Goal: Task Accomplishment & Management: Manage account settings

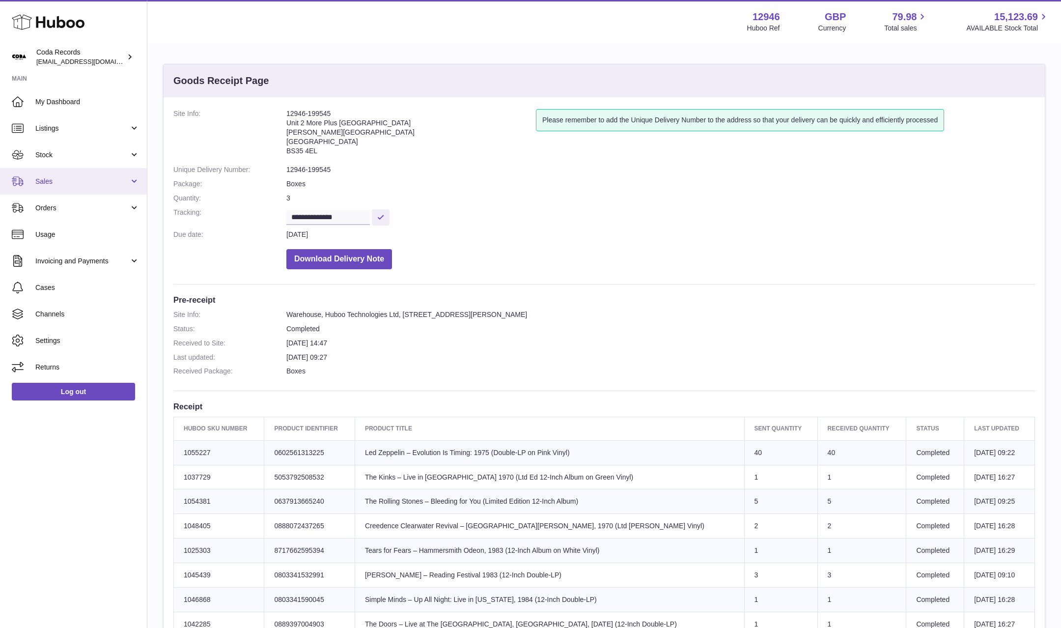
click at [83, 183] on span "Sales" at bounding box center [82, 181] width 94 height 9
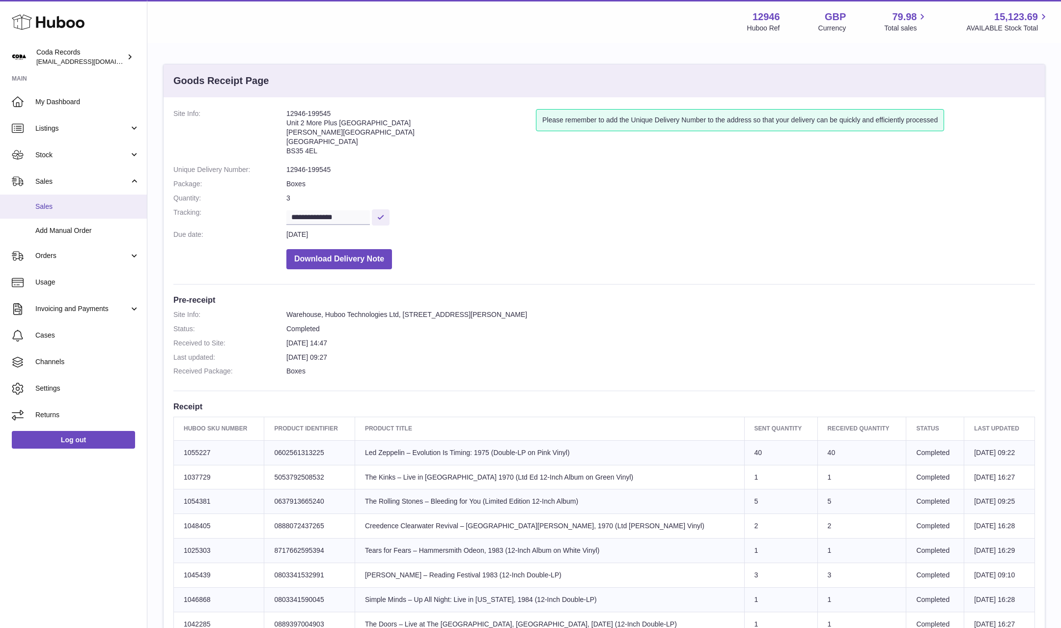
click at [82, 201] on link "Sales" at bounding box center [73, 206] width 147 height 24
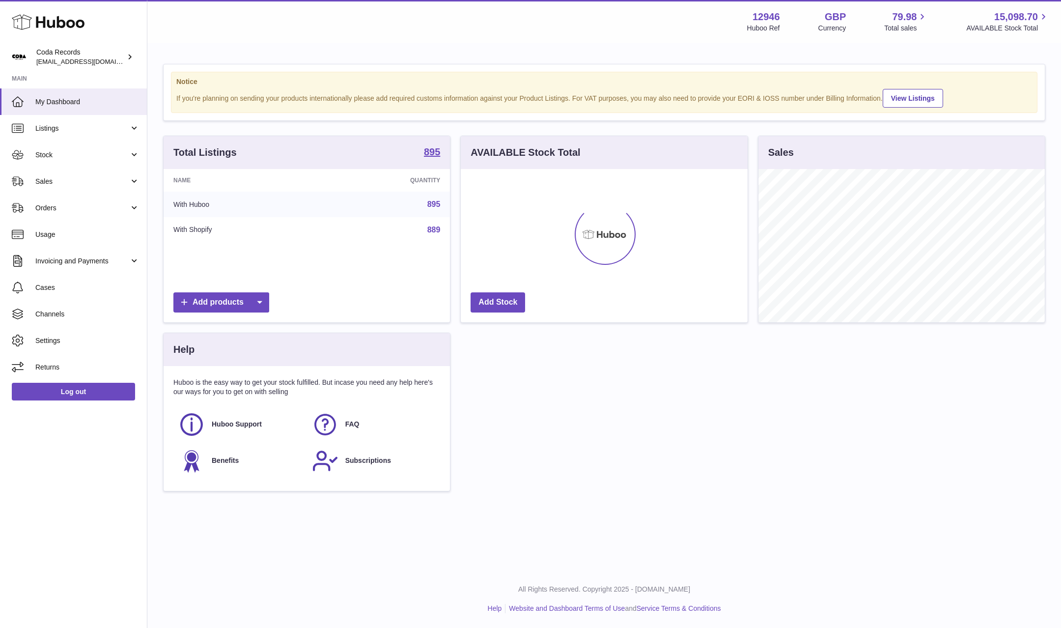
scroll to position [153, 286]
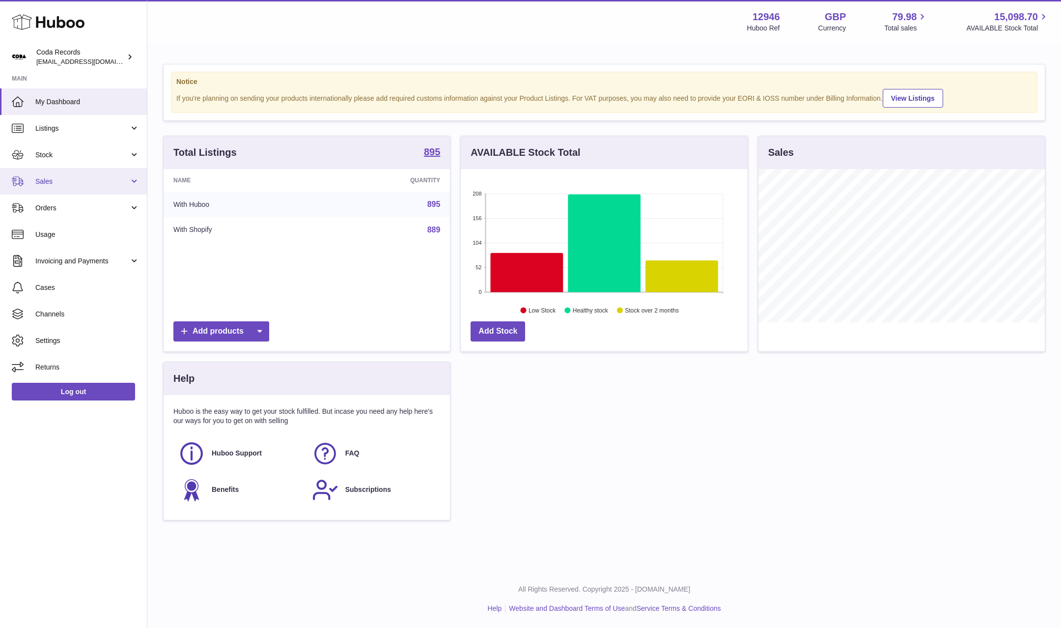
click at [94, 187] on link "Sales" at bounding box center [73, 181] width 147 height 27
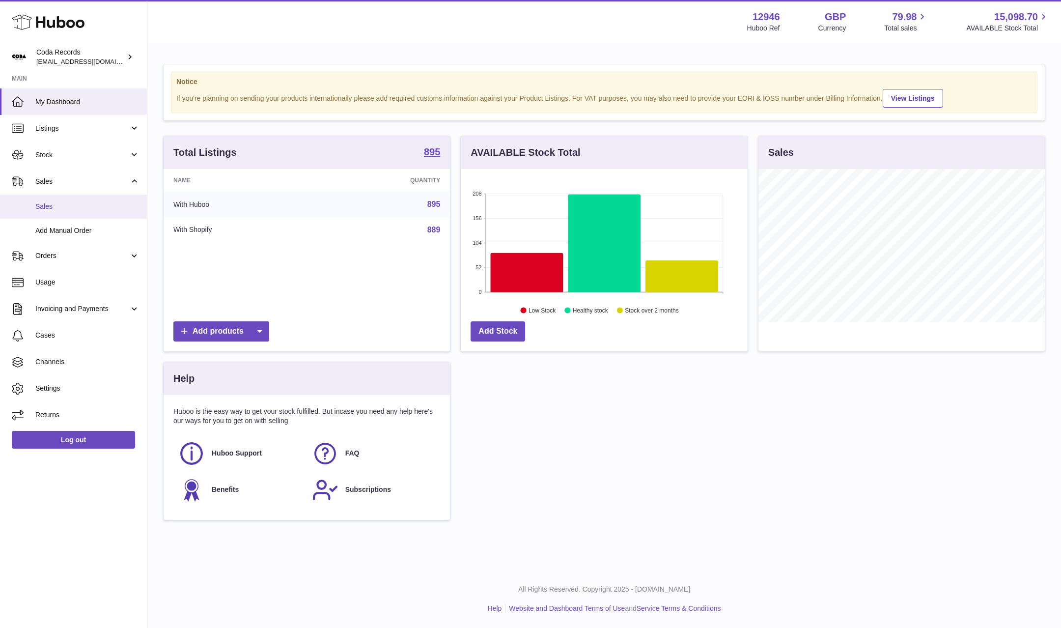
click at [93, 208] on span "Sales" at bounding box center [87, 206] width 104 height 9
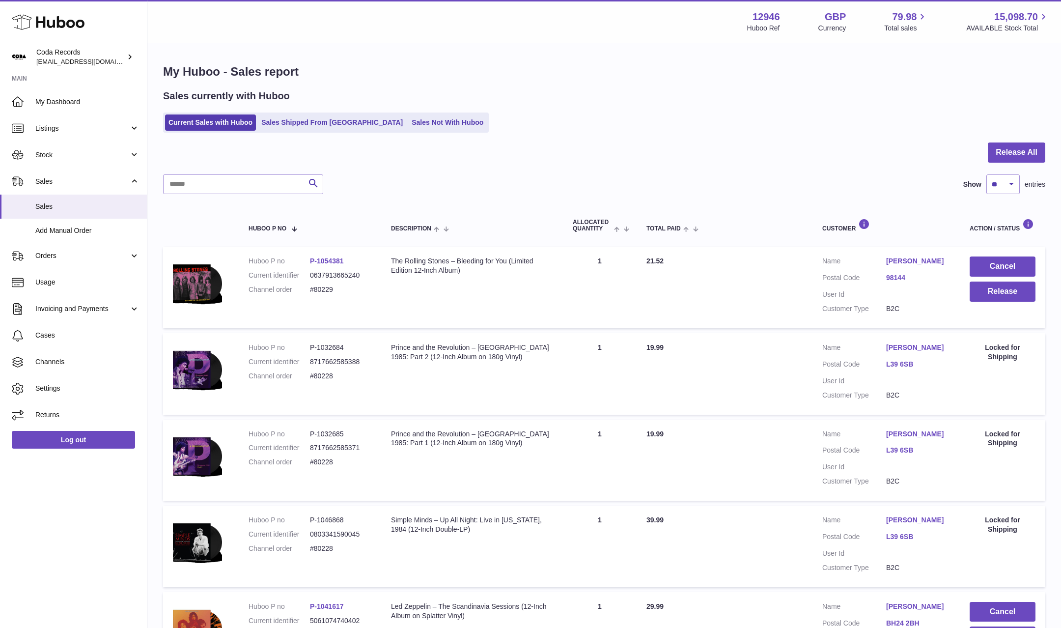
click at [912, 262] on link "Teddy Beresford" at bounding box center [918, 260] width 64 height 9
click at [817, 309] on div at bounding box center [530, 314] width 1061 height 628
click at [990, 290] on button "Release" at bounding box center [1002, 291] width 66 height 20
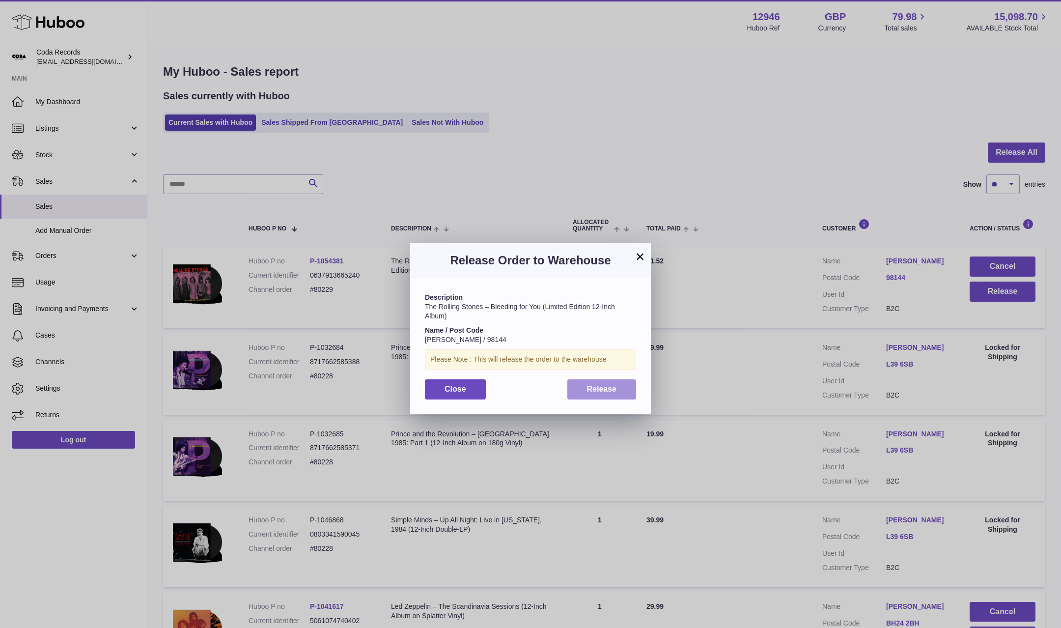
click at [612, 385] on span "Release" at bounding box center [602, 389] width 30 height 8
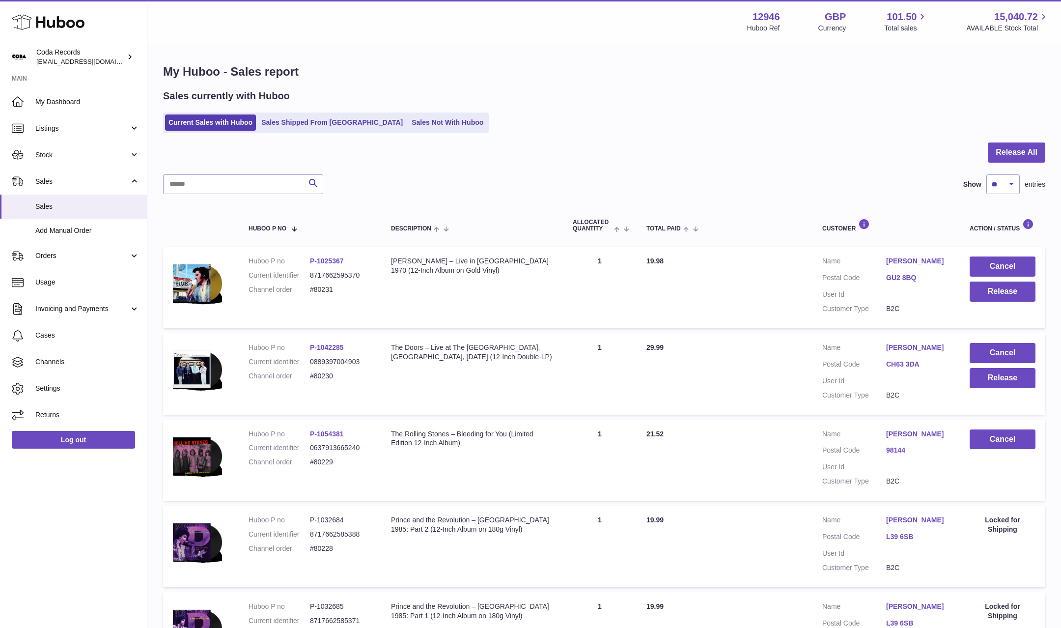
click at [906, 348] on link "Michael Knox" at bounding box center [918, 347] width 64 height 9
drag, startPoint x: 831, startPoint y: 368, endPoint x: 871, endPoint y: 373, distance: 39.6
click at [837, 368] on div at bounding box center [530, 314] width 1061 height 628
click at [986, 377] on button "Release" at bounding box center [1002, 378] width 66 height 20
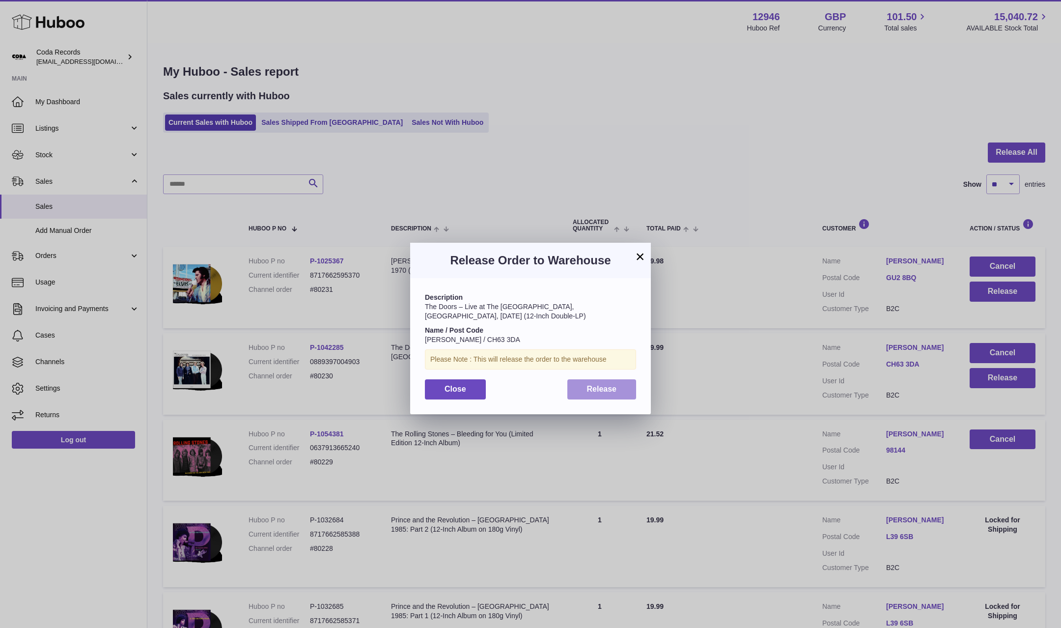
click at [622, 387] on button "Release" at bounding box center [601, 389] width 69 height 20
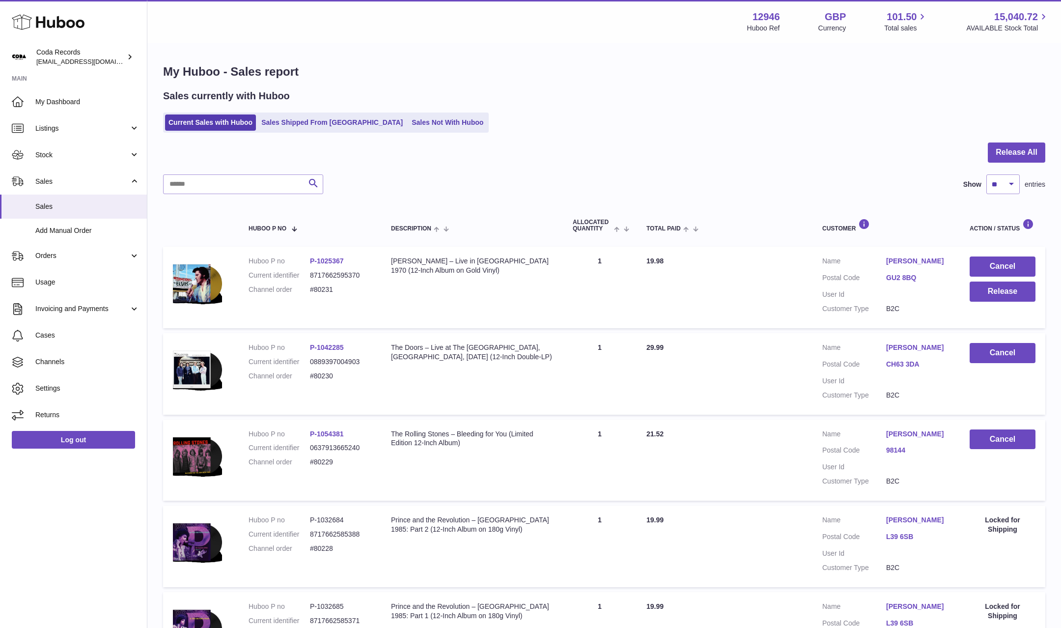
click at [902, 262] on link "Melvyn Sparrow" at bounding box center [918, 260] width 64 height 9
drag, startPoint x: 821, startPoint y: 199, endPoint x: 824, endPoint y: 207, distance: 8.1
click at [822, 201] on div at bounding box center [530, 314] width 1061 height 628
click at [912, 352] on link "Michael Knox" at bounding box center [918, 347] width 64 height 9
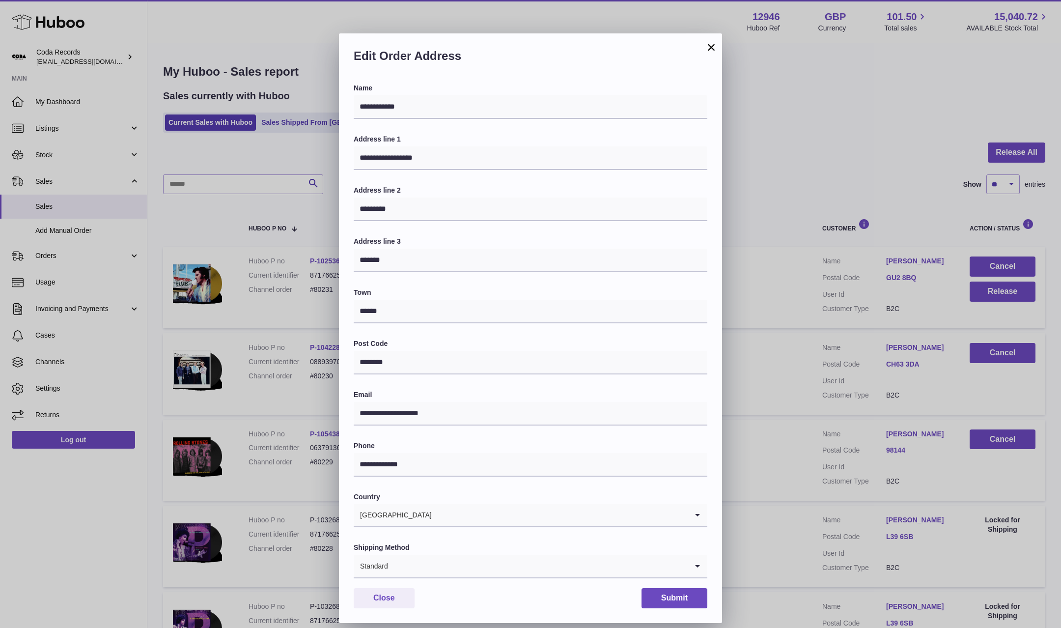
drag, startPoint x: 803, startPoint y: 157, endPoint x: 542, endPoint y: 30, distance: 289.9
click at [800, 156] on div "**********" at bounding box center [530, 329] width 1061 height 628
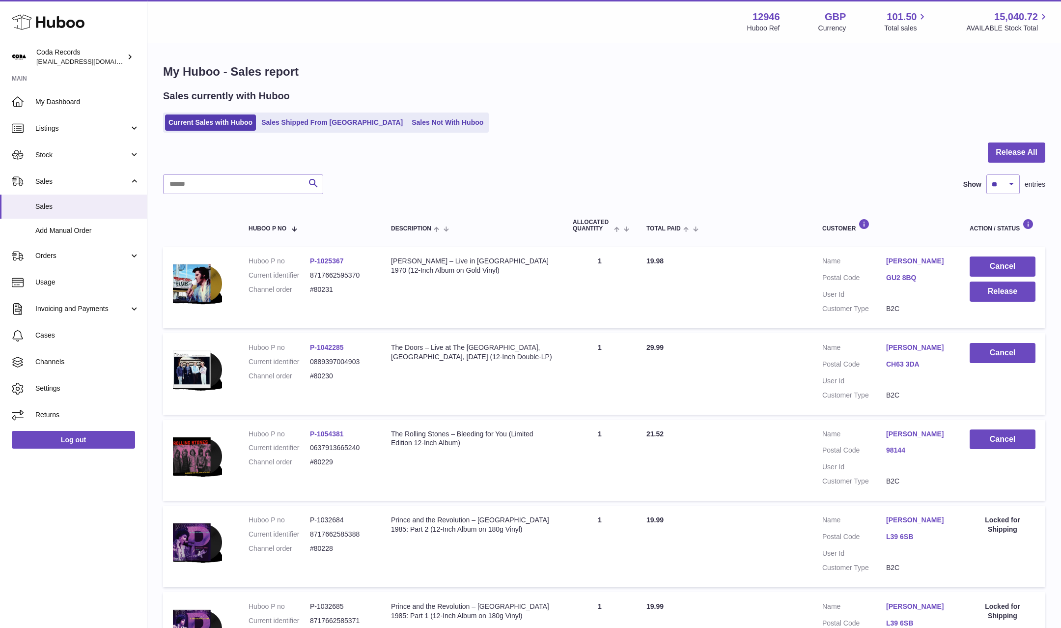
click at [911, 260] on link "Melvyn Sparrow" at bounding box center [918, 260] width 64 height 9
drag, startPoint x: 828, startPoint y: 302, endPoint x: 906, endPoint y: 303, distance: 78.1
click at [829, 302] on div "**********" at bounding box center [530, 329] width 1061 height 628
click at [995, 294] on button "Release" at bounding box center [1002, 291] width 66 height 20
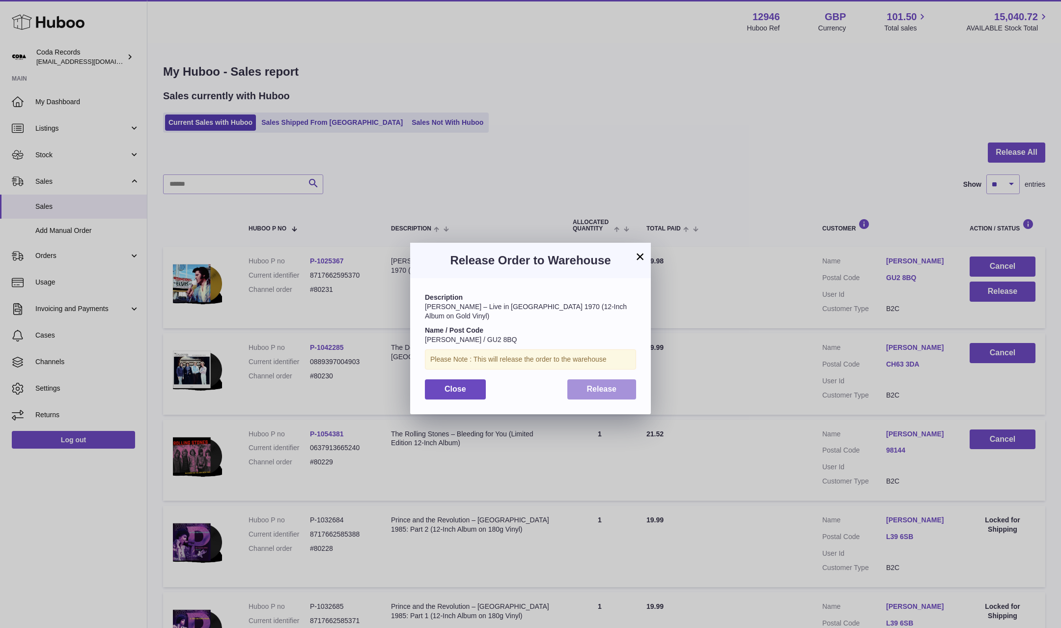
click at [612, 390] on span "Release" at bounding box center [602, 389] width 30 height 8
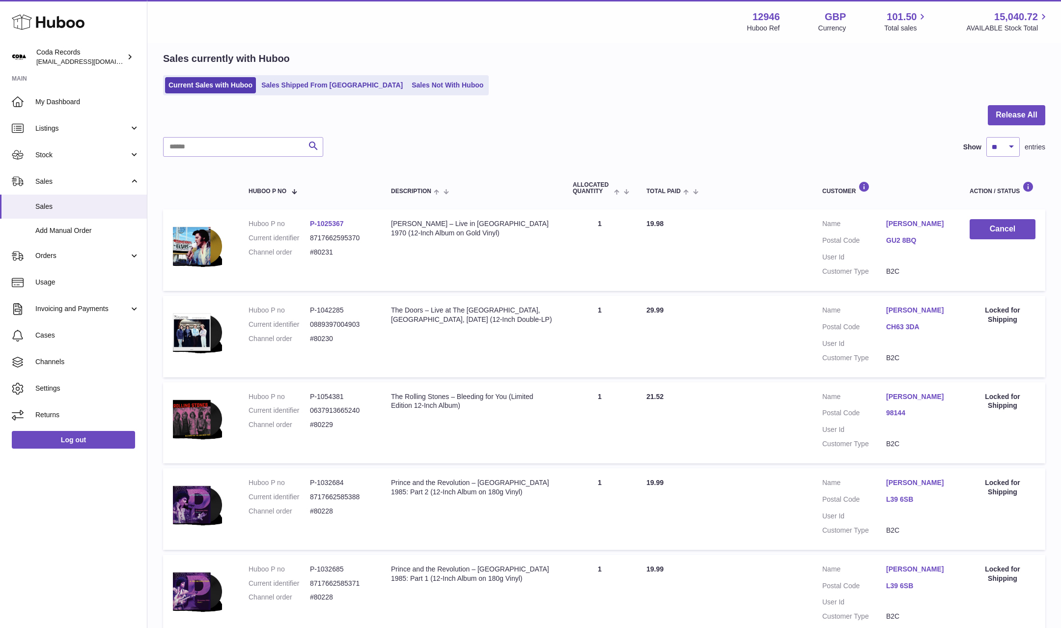
scroll to position [41, 0]
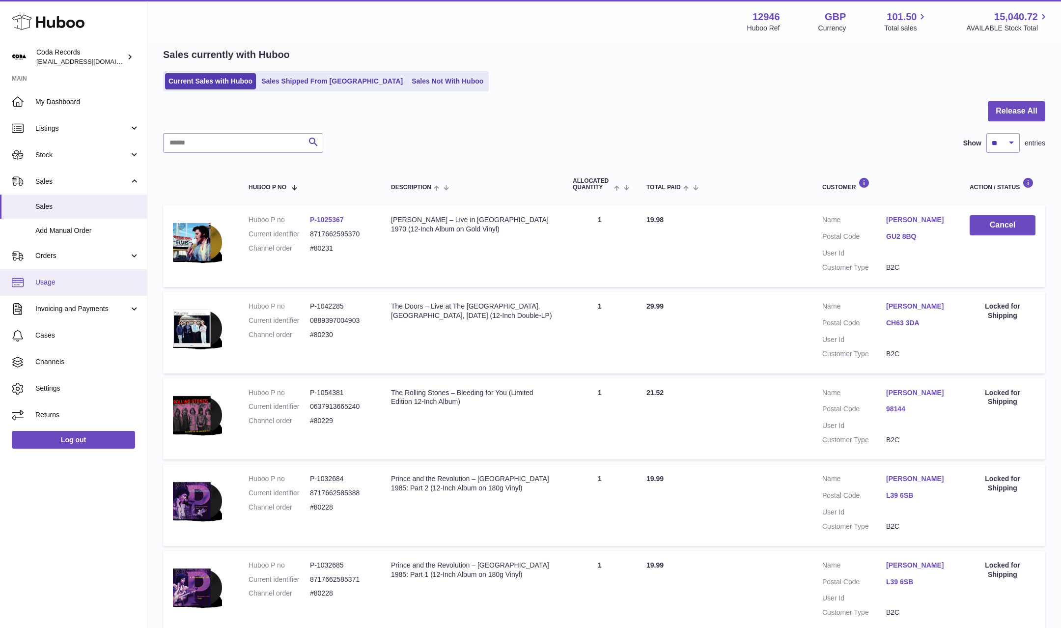
click at [60, 287] on link "Usage" at bounding box center [73, 282] width 147 height 27
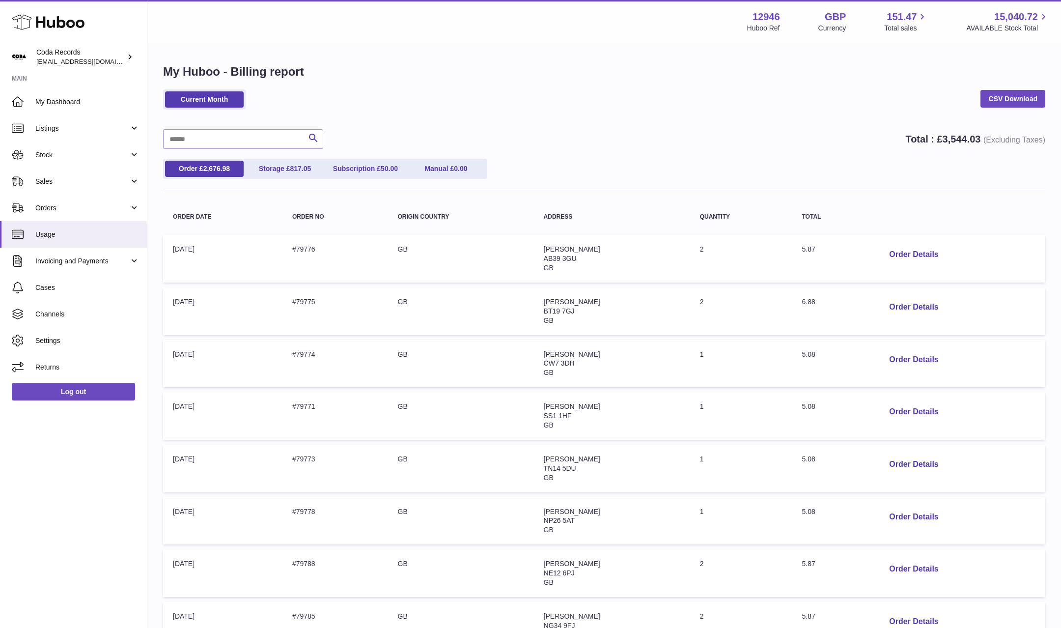
scroll to position [234, 0]
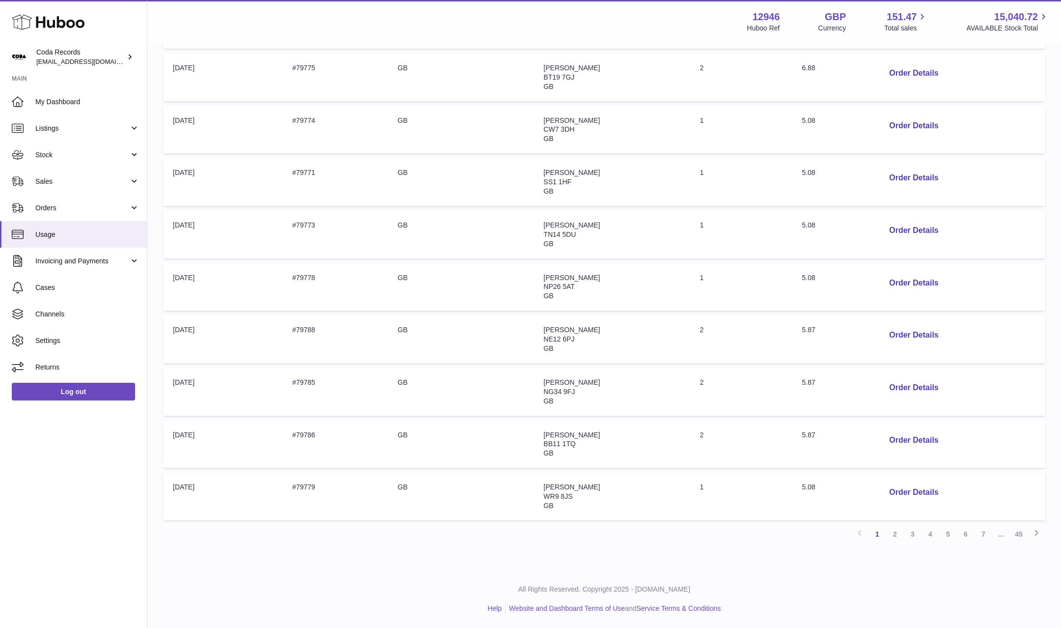
click at [1016, 535] on link "45" at bounding box center [1019, 534] width 18 height 18
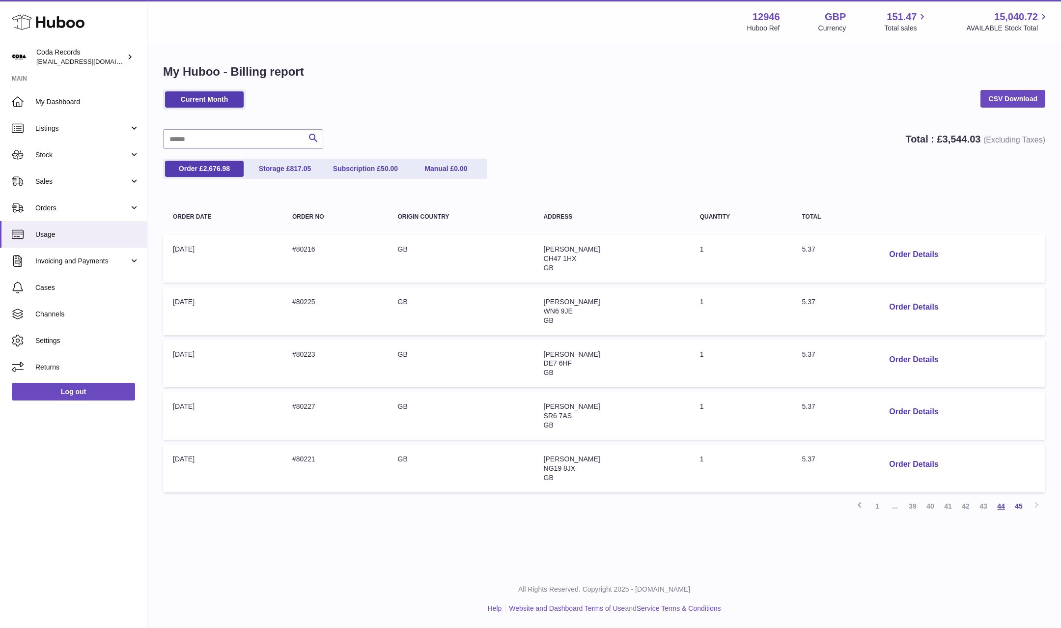
click at [1002, 506] on link "44" at bounding box center [1001, 506] width 18 height 18
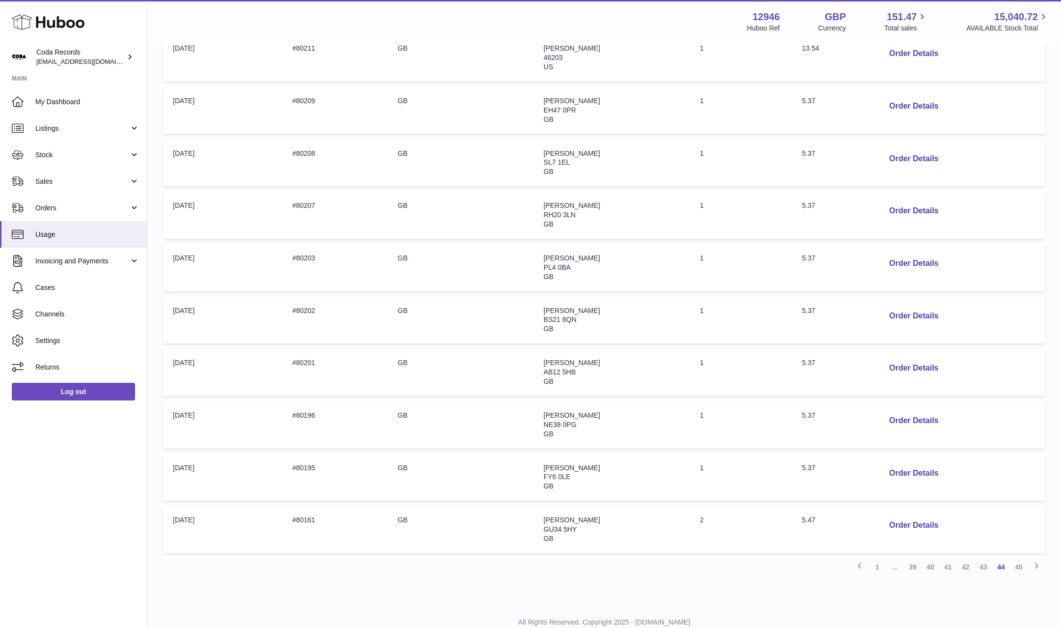
scroll to position [234, 0]
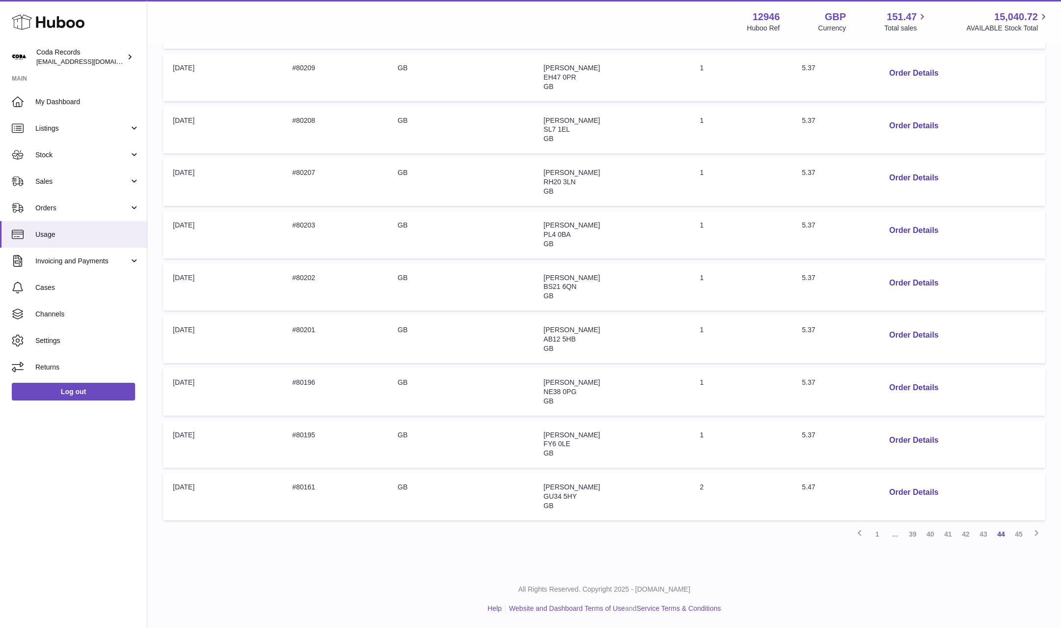
click at [983, 536] on link "43" at bounding box center [983, 534] width 18 height 18
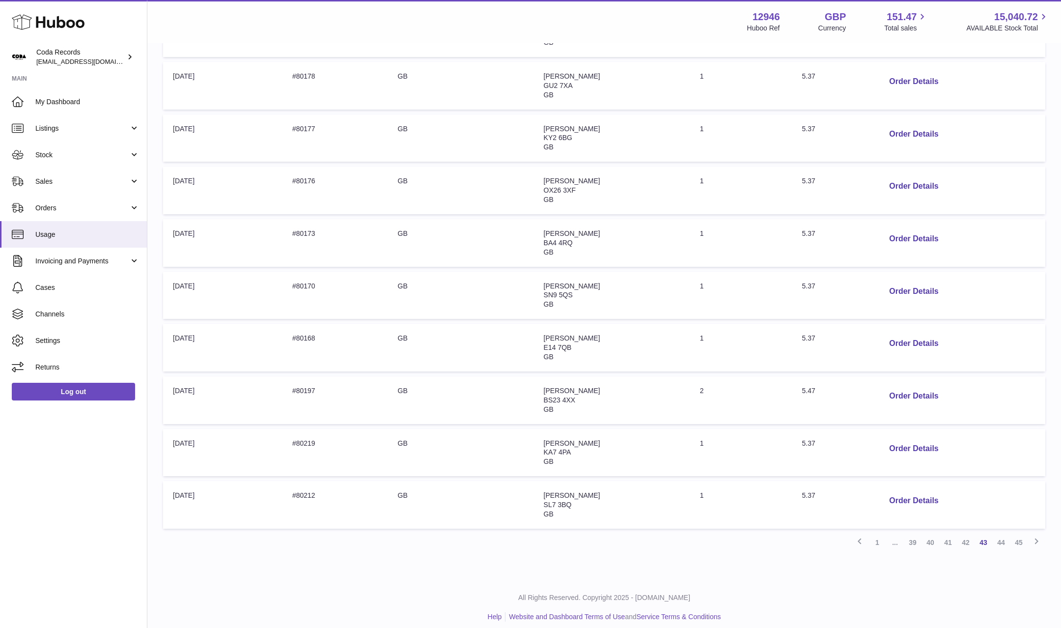
scroll to position [234, 0]
